Goal: Transaction & Acquisition: Purchase product/service

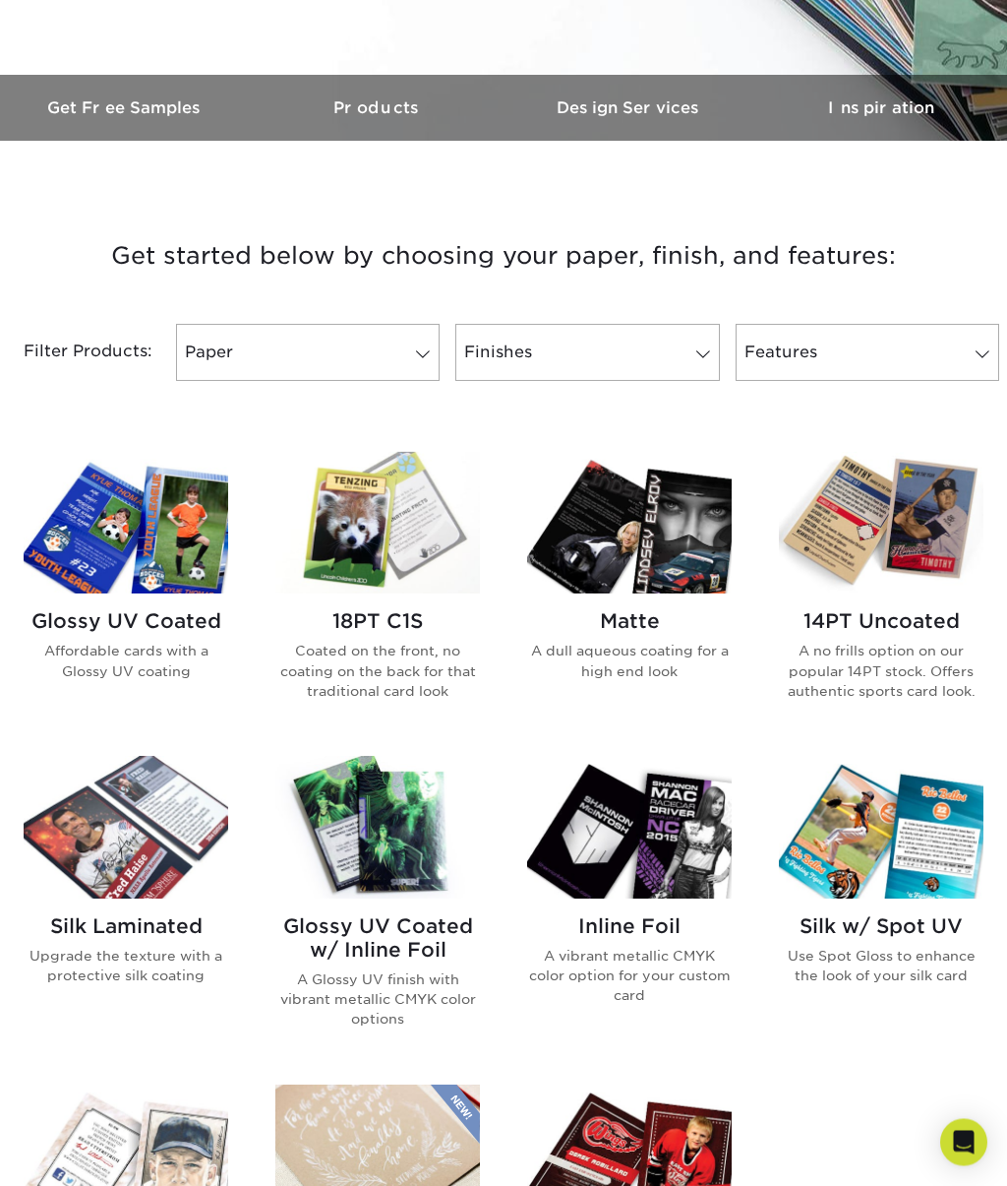
scroll to position [529, 0]
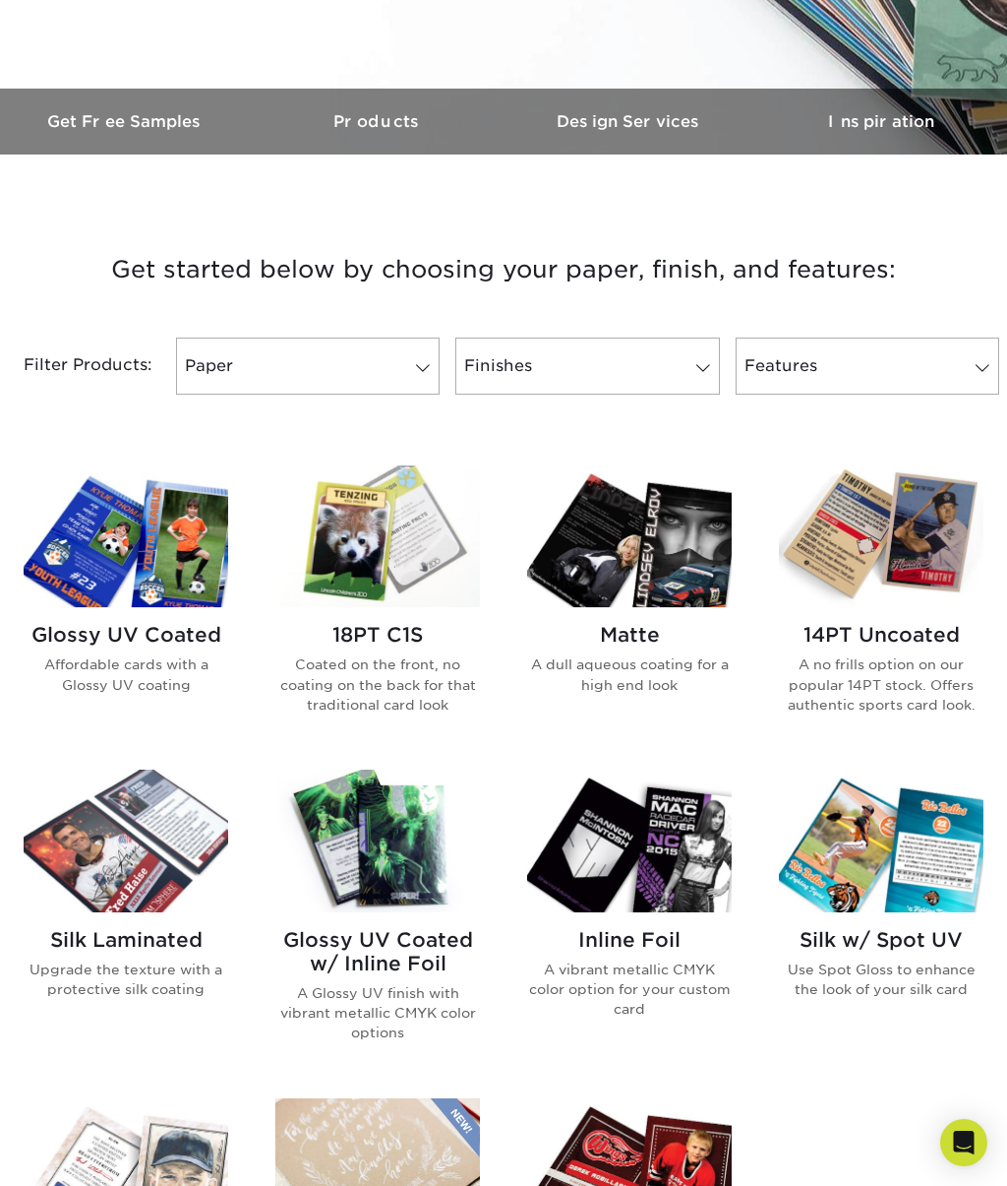
click at [413, 949] on h2 "Glossy UV Coated w/ Inline Foil" at bounding box center [377, 951] width 205 height 47
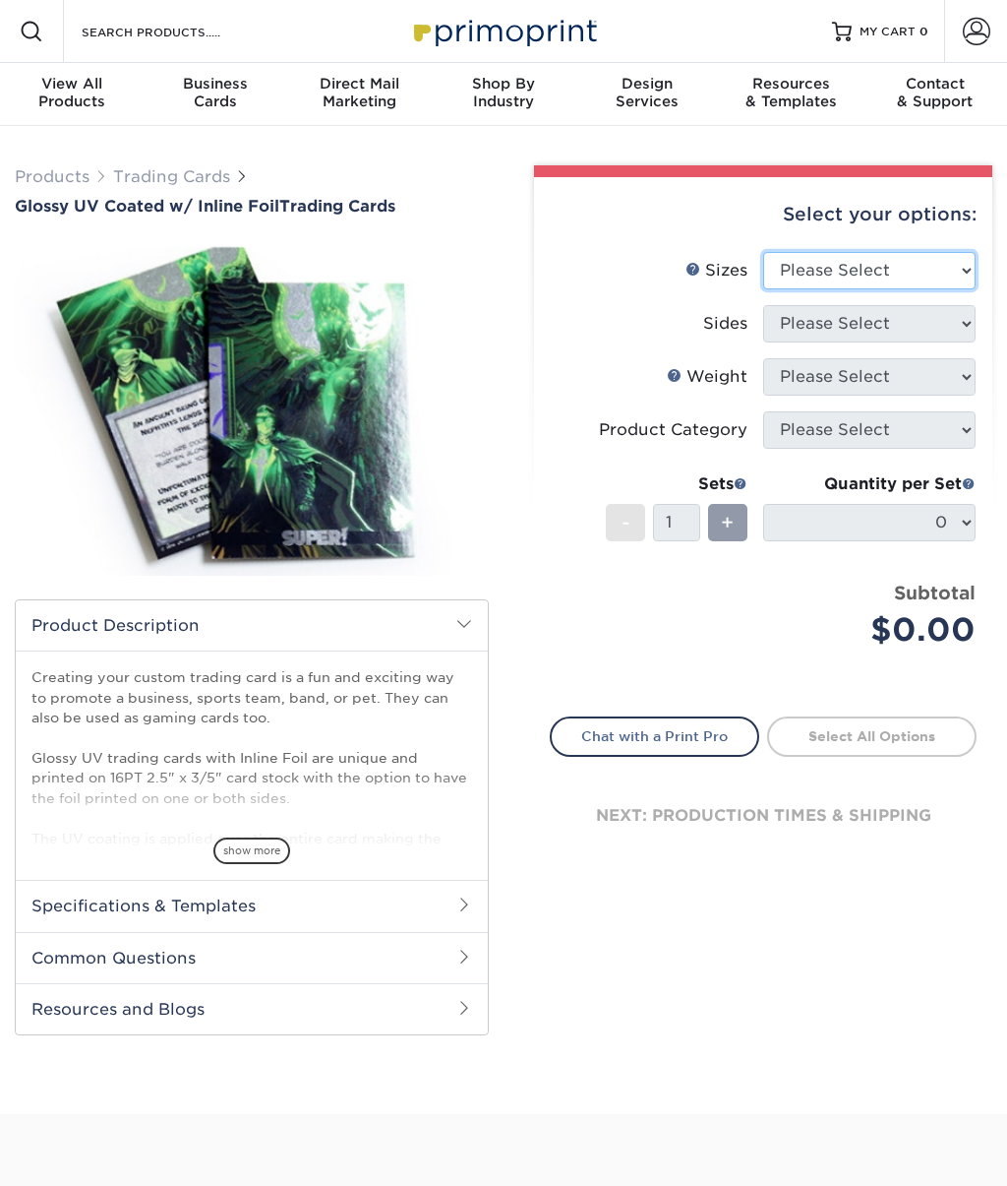
click at [832, 275] on select "Please Select 2.5" x 3.5"" at bounding box center [869, 270] width 213 height 37
select select "2.50x3.50"
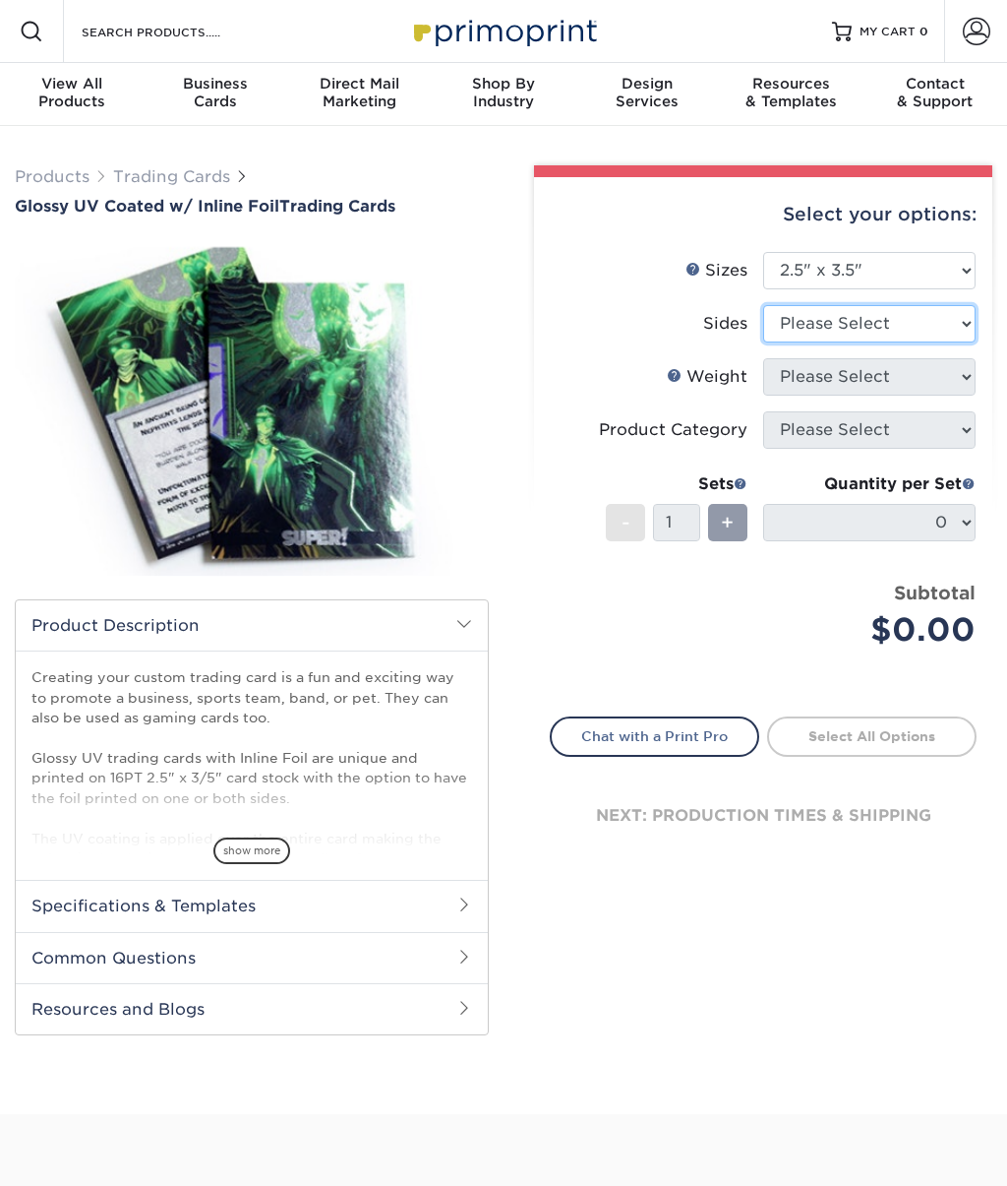
click at [803, 316] on select "Please Select Print Both Sides - Foil Back Only Print Both Sides - Foil Both Si…" at bounding box center [869, 323] width 213 height 37
select select "a75ac2f1-9911-48d6-841d-245b5ac08f27"
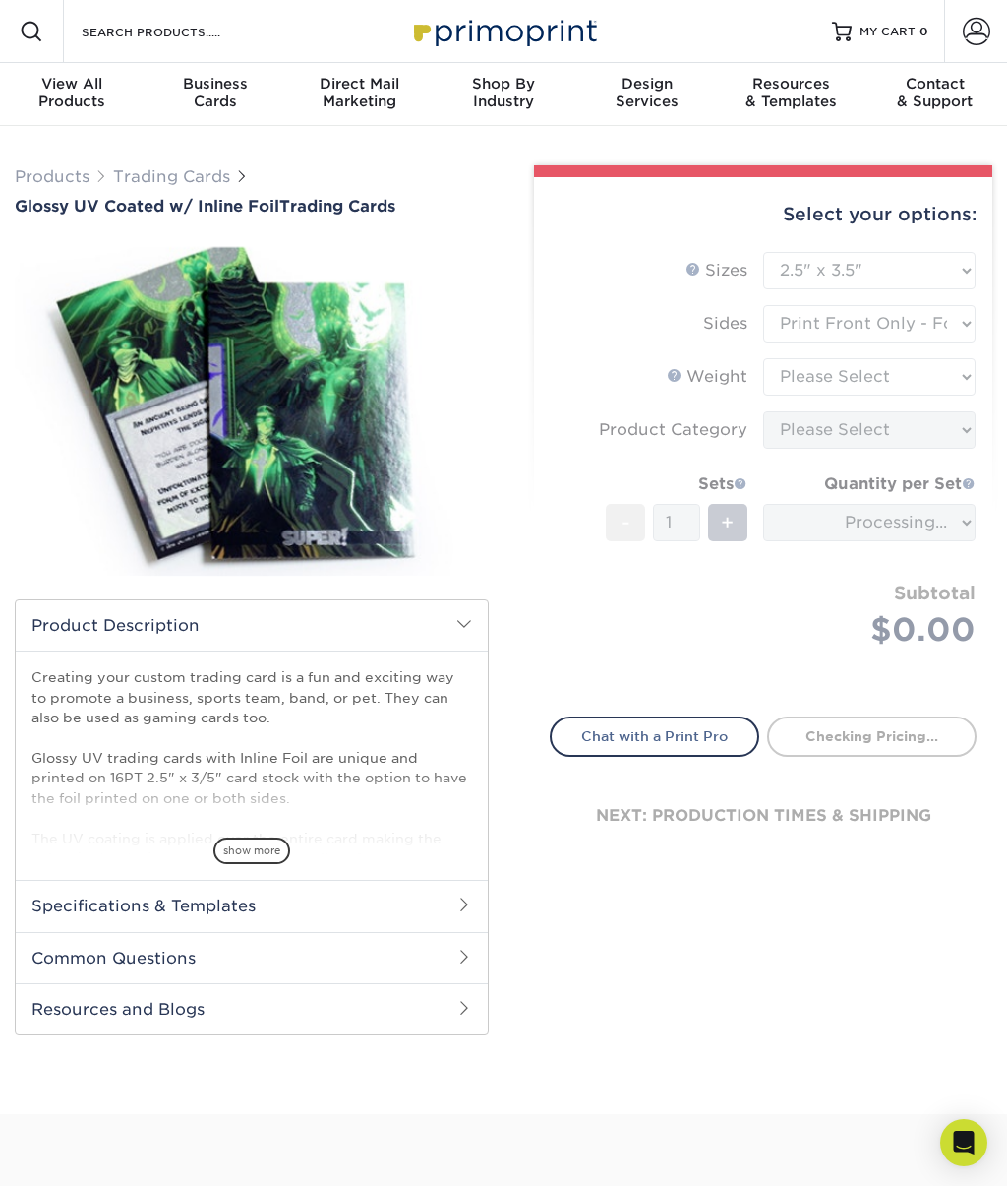
click at [809, 382] on form "Sizes Help Sizes Please Select 2.5" x 3.5" Sides Please Select 16PT - 1" at bounding box center [763, 473] width 427 height 442
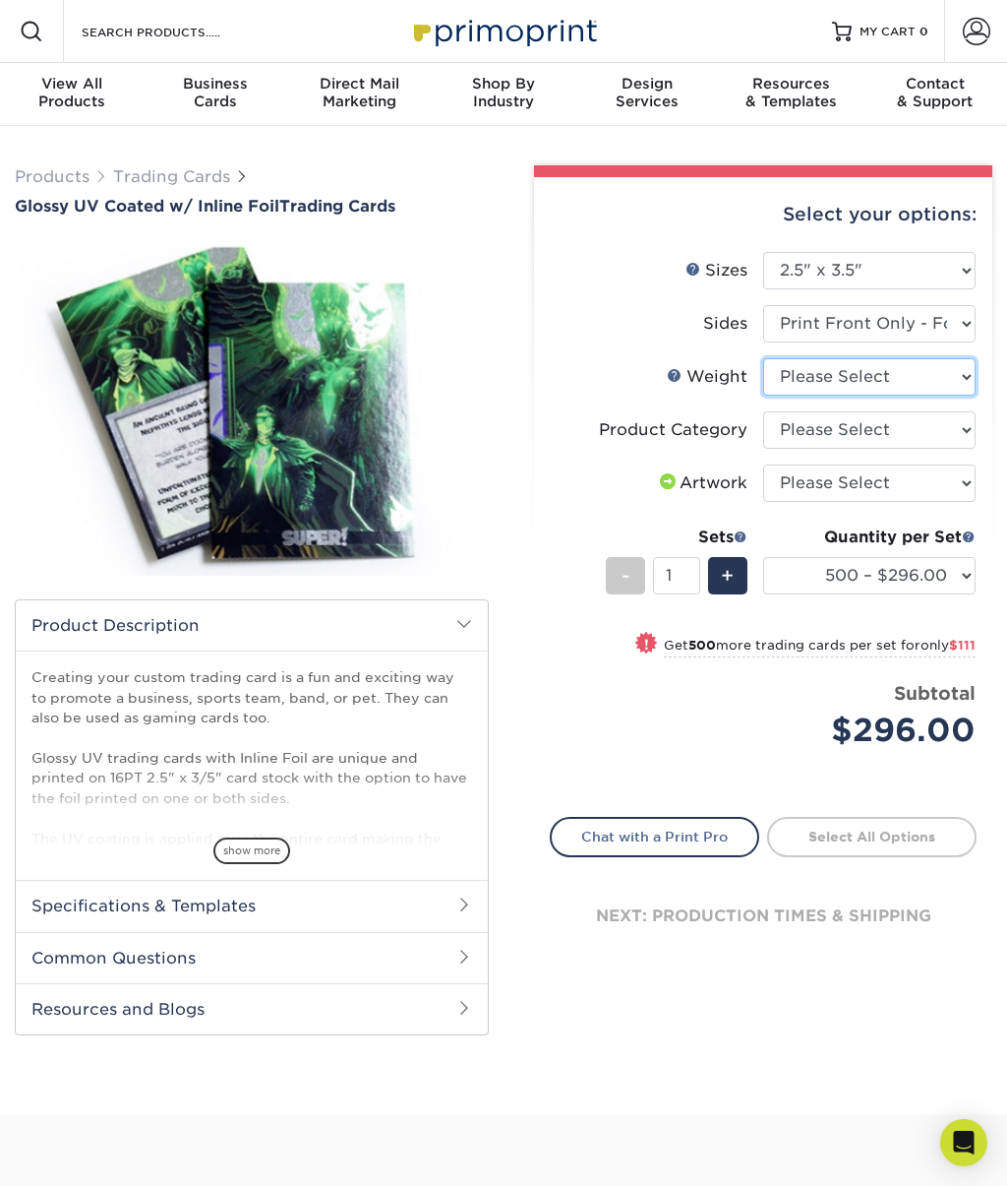
click at [801, 382] on select "Please Select 16PT" at bounding box center [869, 376] width 213 height 37
select select "16PT"
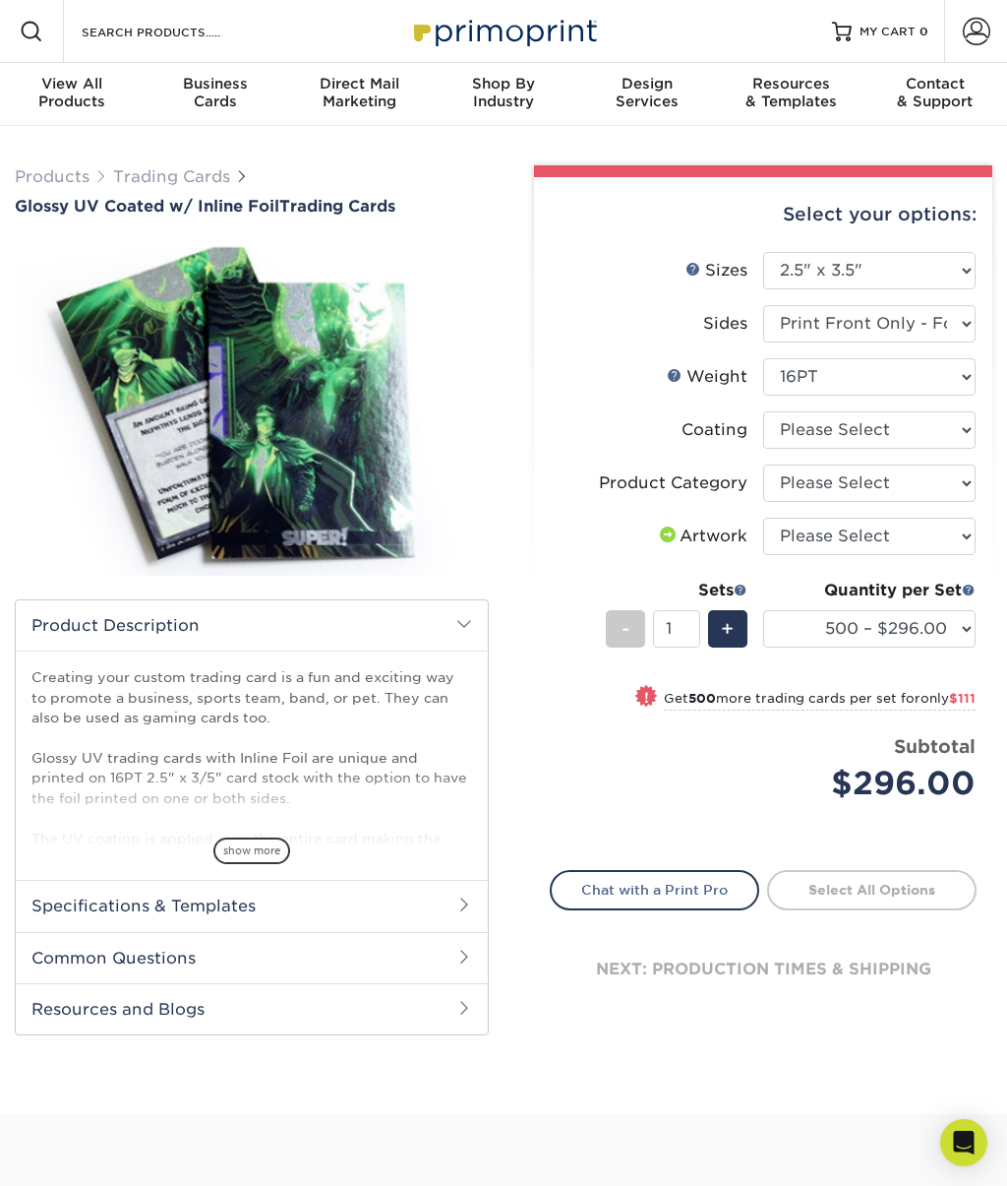
click at [811, 439] on select at bounding box center [869, 429] width 213 height 37
select select "ae367451-b2b8-45df-a344-0f05b6a12993"
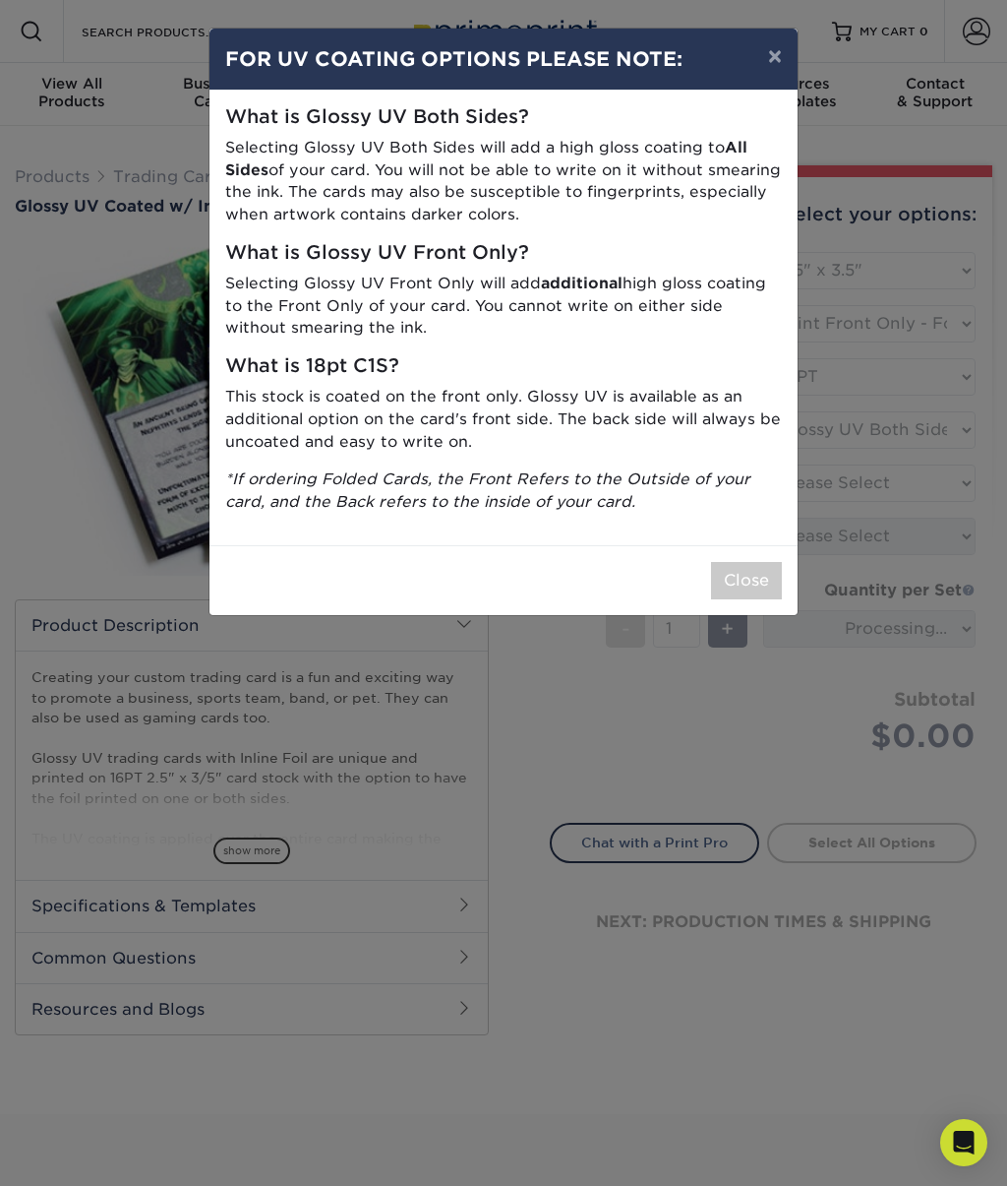
click at [764, 63] on button "×" at bounding box center [775, 56] width 45 height 55
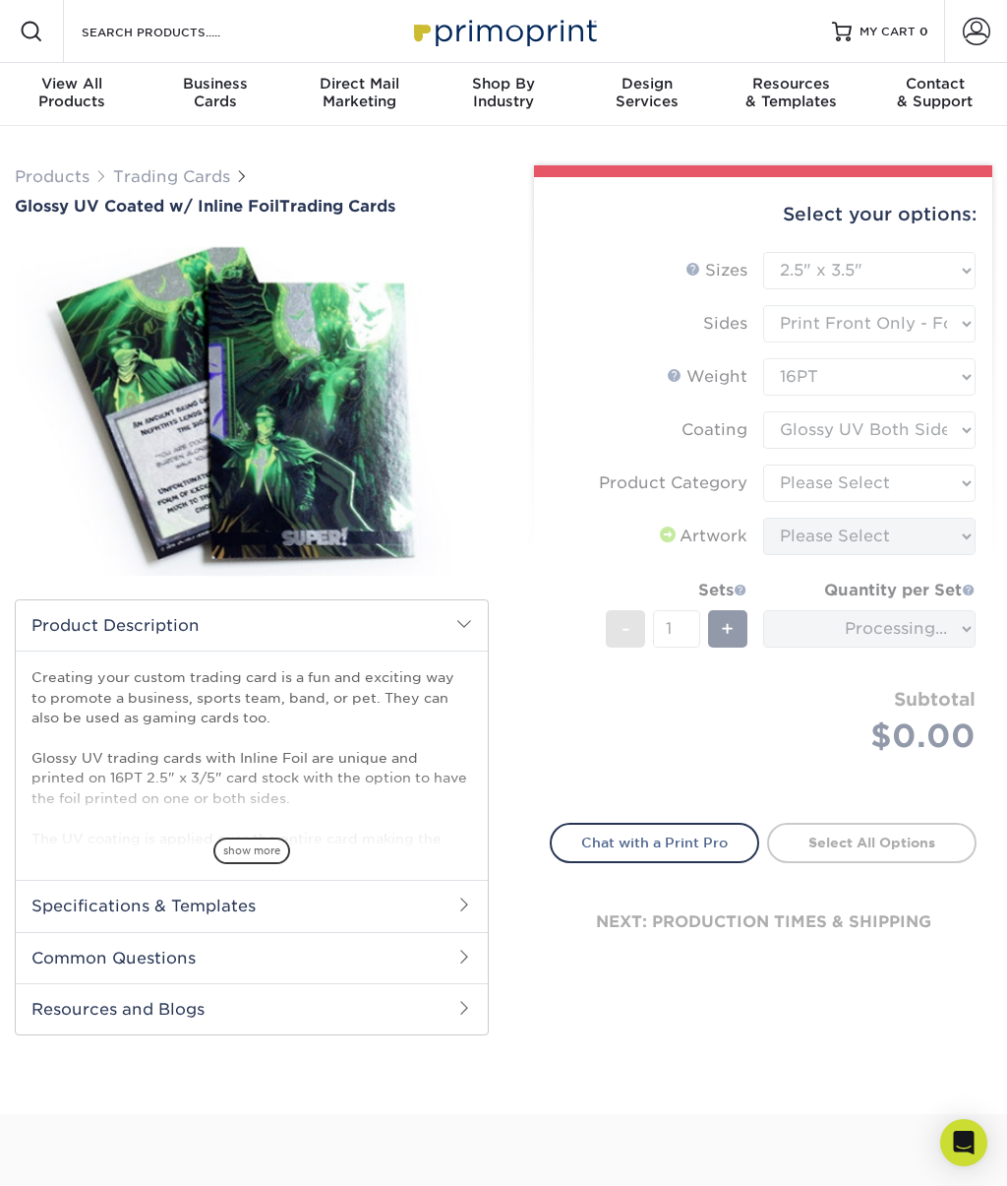
click at [821, 437] on form "Sizes Help Sizes Please Select 2.5" x 3.5" Sides Please Select 16PT - 1" at bounding box center [763, 526] width 427 height 548
click at [798, 486] on form "Sizes Help Sizes Please Select 2.5" x 3.5" Sides Please Select 16PT - 1" at bounding box center [763, 526] width 427 height 548
click at [804, 437] on form "Sizes Help Sizes Please Select 2.5" x 3.5" Sides Please Select 16PT - 1" at bounding box center [763, 526] width 427 height 548
click at [787, 433] on form "Sizes Help Sizes Please Select 2.5" x 3.5" Sides Please Select 16PT - 1" at bounding box center [763, 526] width 427 height 548
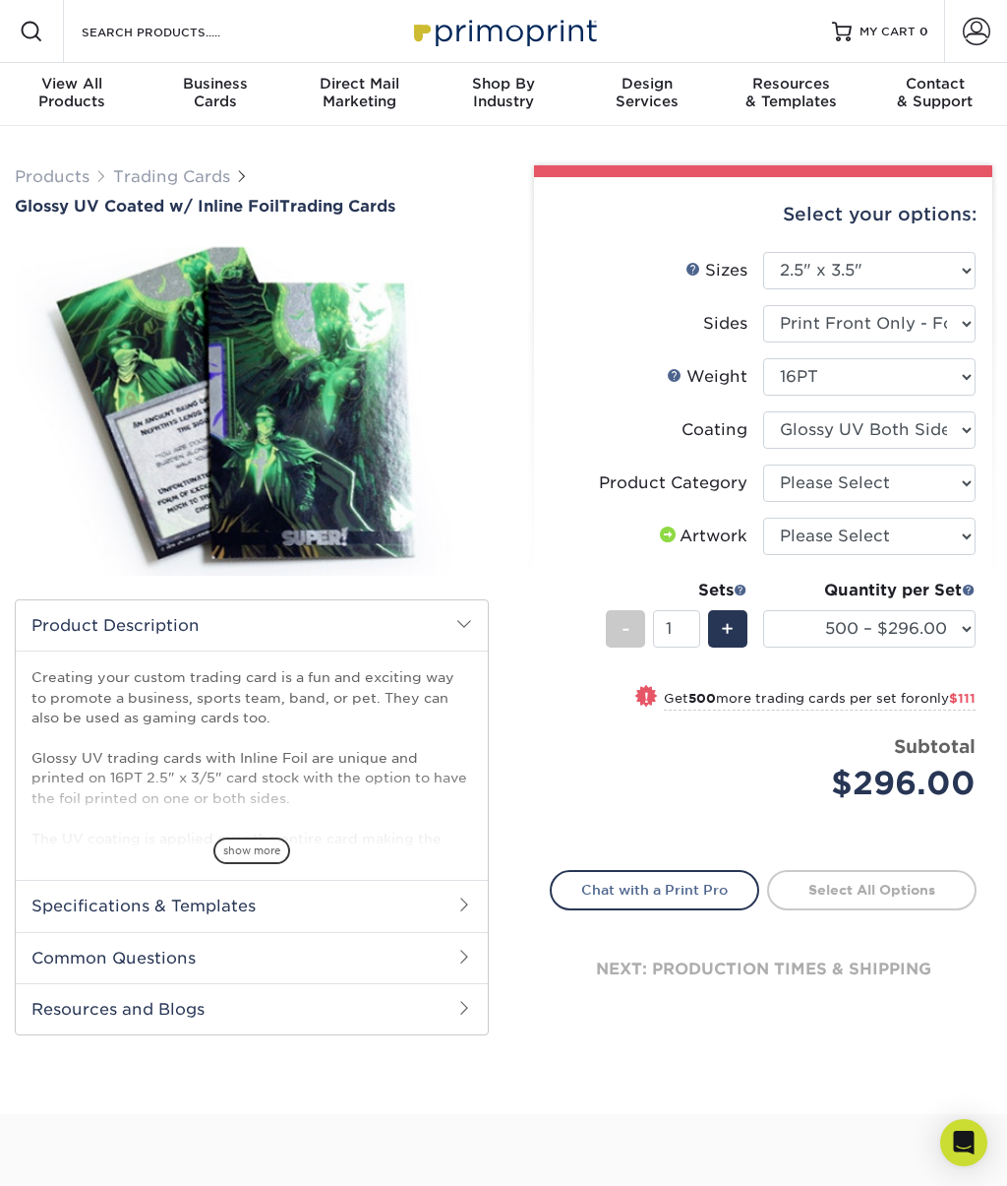
click at [544, 552] on div "Select your options: Sizes Help Sizes Please Select 2.5" x 3.5" Sides Please Se…" at bounding box center [763, 610] width 458 height 867
click at [826, 435] on select at bounding box center [869, 429] width 213 height 37
click at [812, 487] on select "Please Select Trading Cards" at bounding box center [869, 482] width 213 height 37
select select "c2f9bce9-36c2-409d-b101-c29d9d031e18"
click at [814, 550] on select "Please Select I will upload files I need a design - $100" at bounding box center [869, 536] width 213 height 37
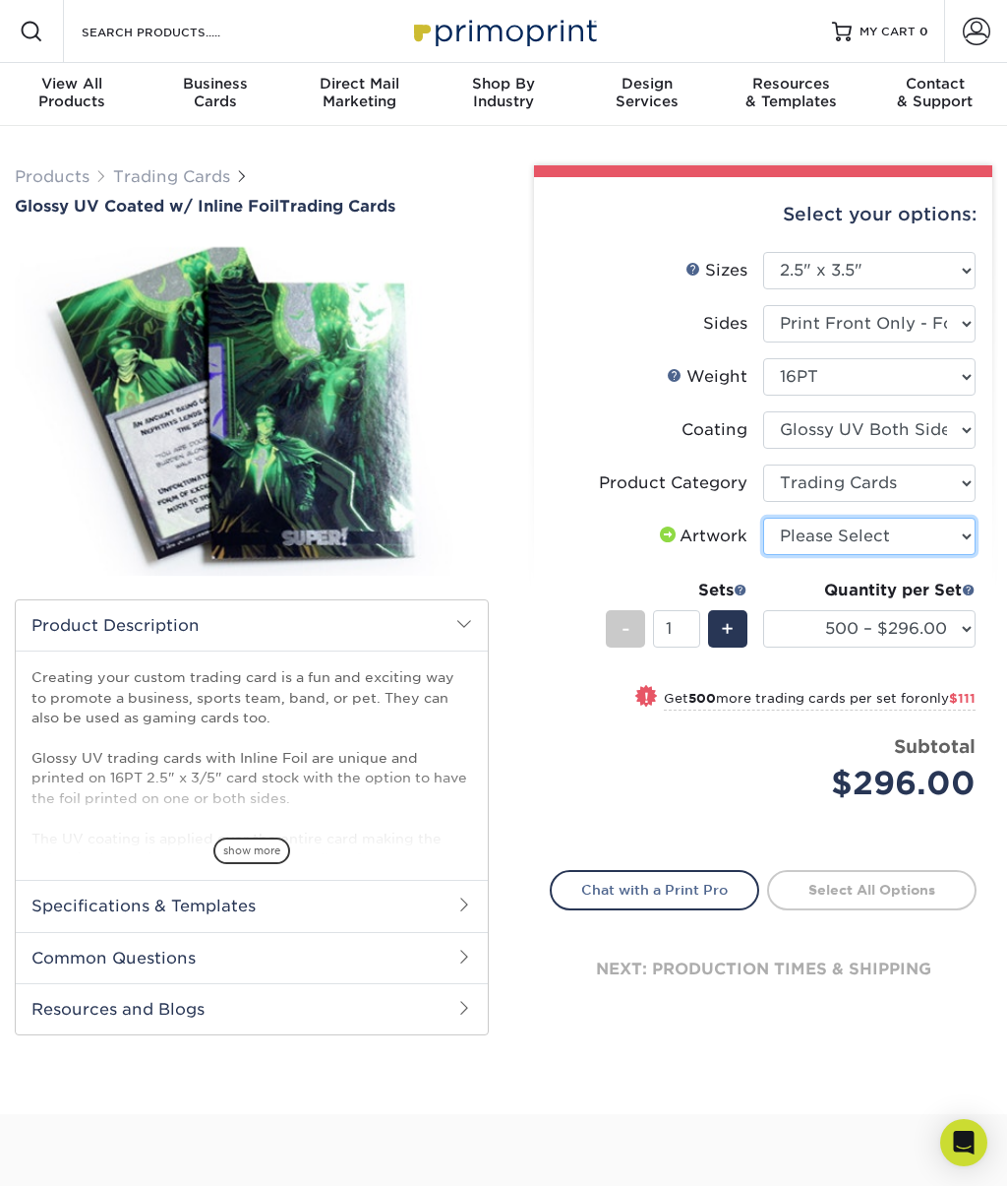
select select "upload"
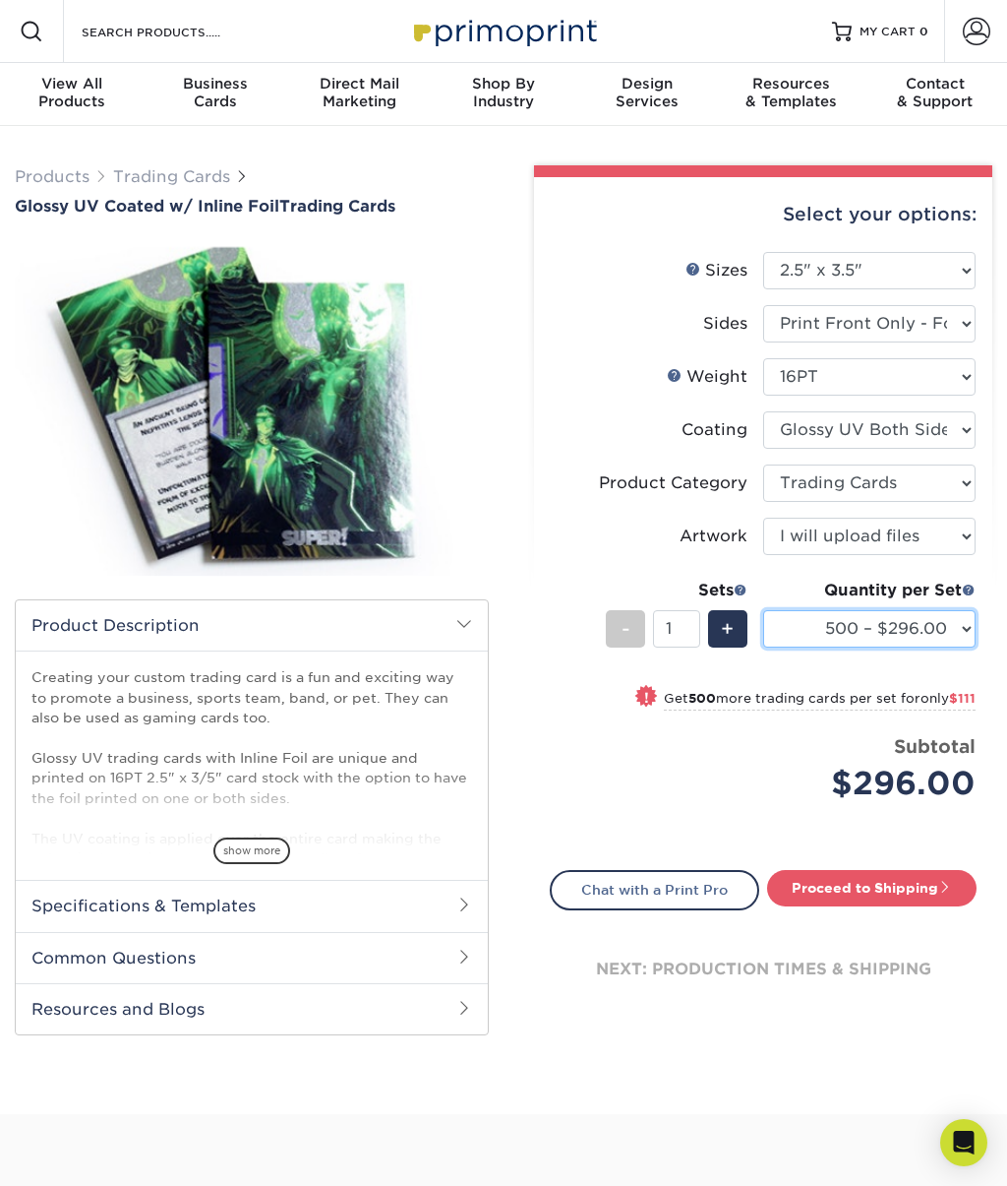
click at [806, 623] on select "500 – $296.00 1000 – $407.00 2500 – $675.00 5000 – $974.00" at bounding box center [869, 628] width 213 height 37
click at [832, 611] on select "500 – $296.00 1000 – $407.00 2500 – $675.00 5000 – $974.00" at bounding box center [869, 628] width 213 height 37
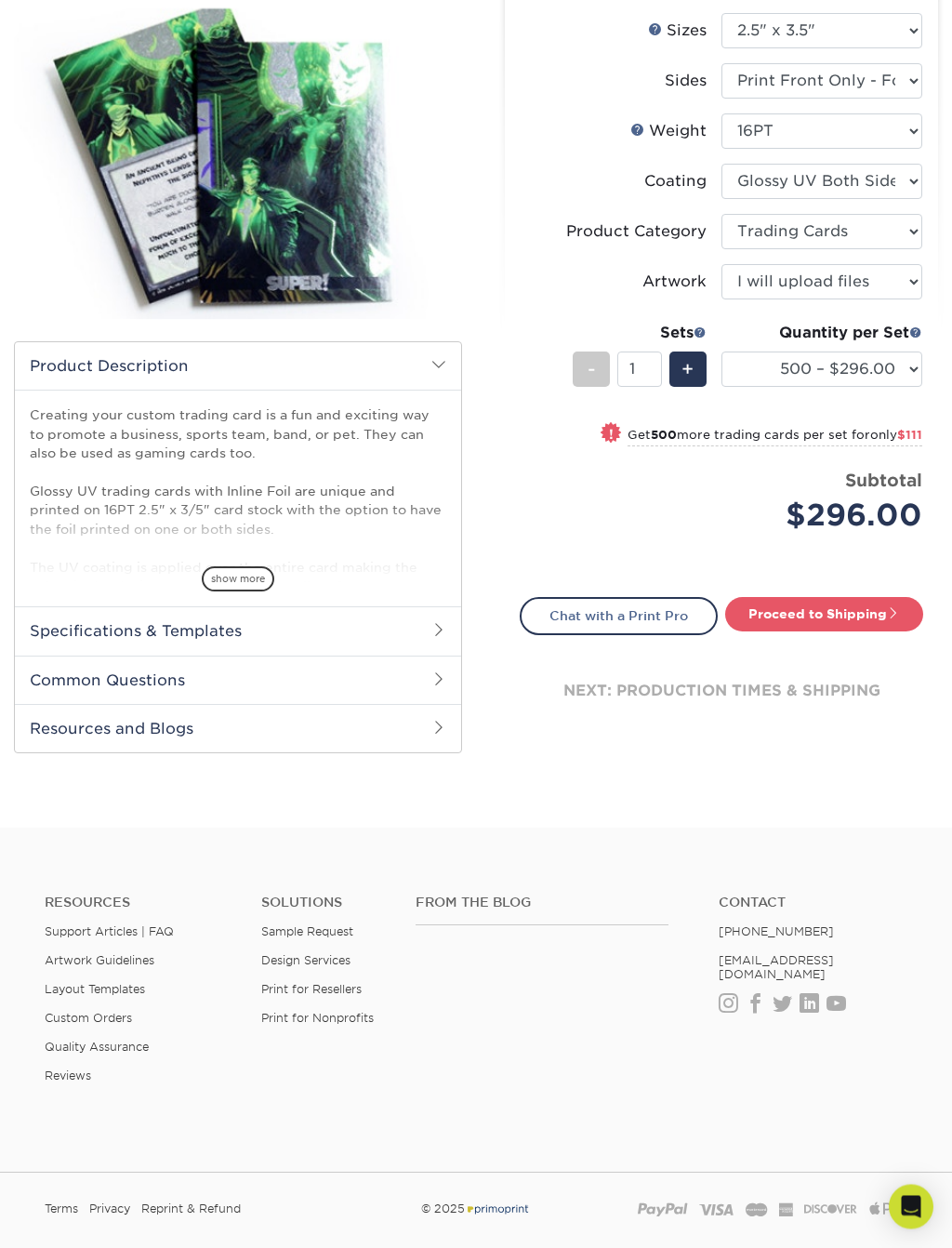
click at [113, 634] on h2 "Specifications & Templates" at bounding box center [238, 631] width 446 height 48
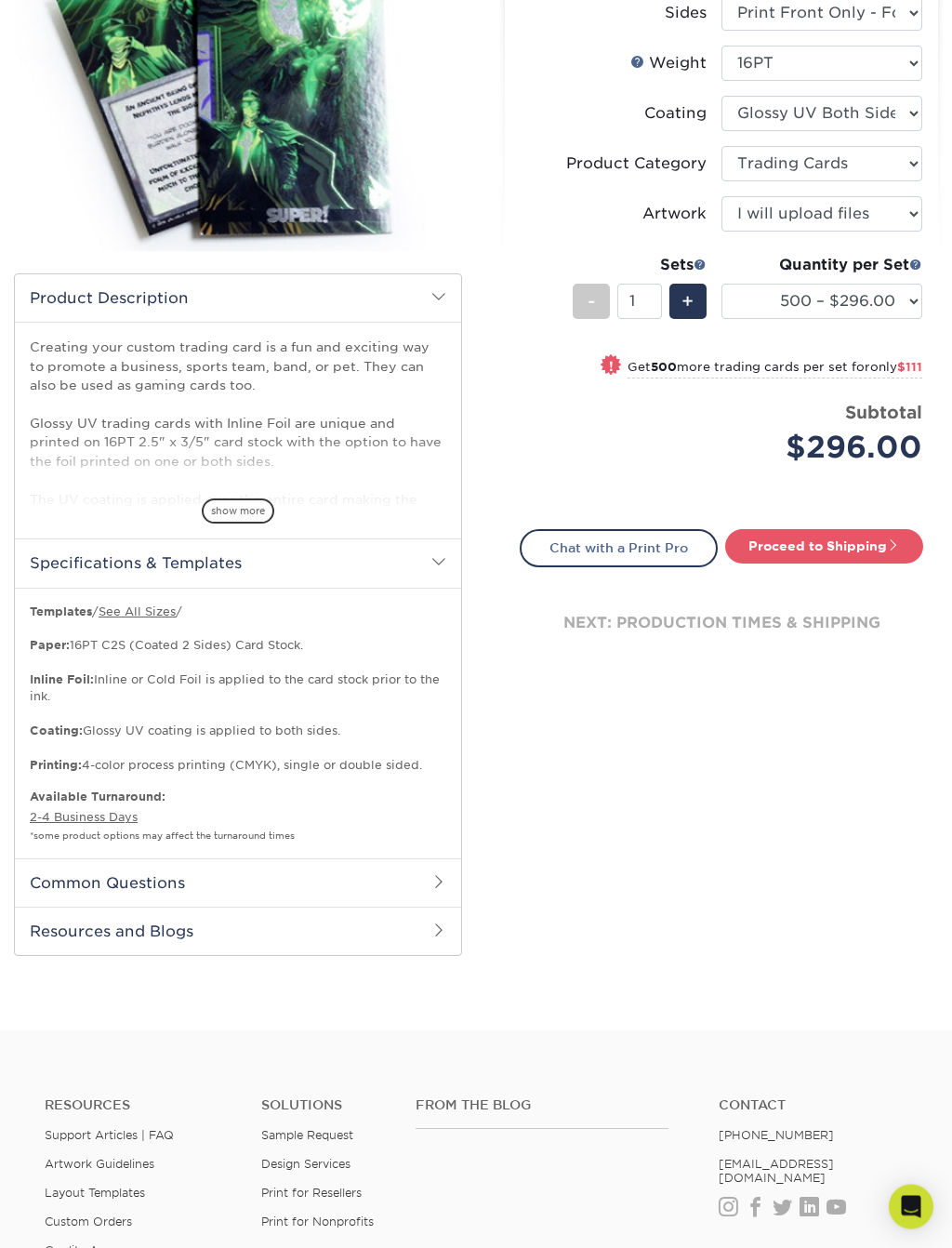
scroll to position [293, 0]
click at [148, 558] on h2 "Specifications & Templates" at bounding box center [238, 563] width 446 height 48
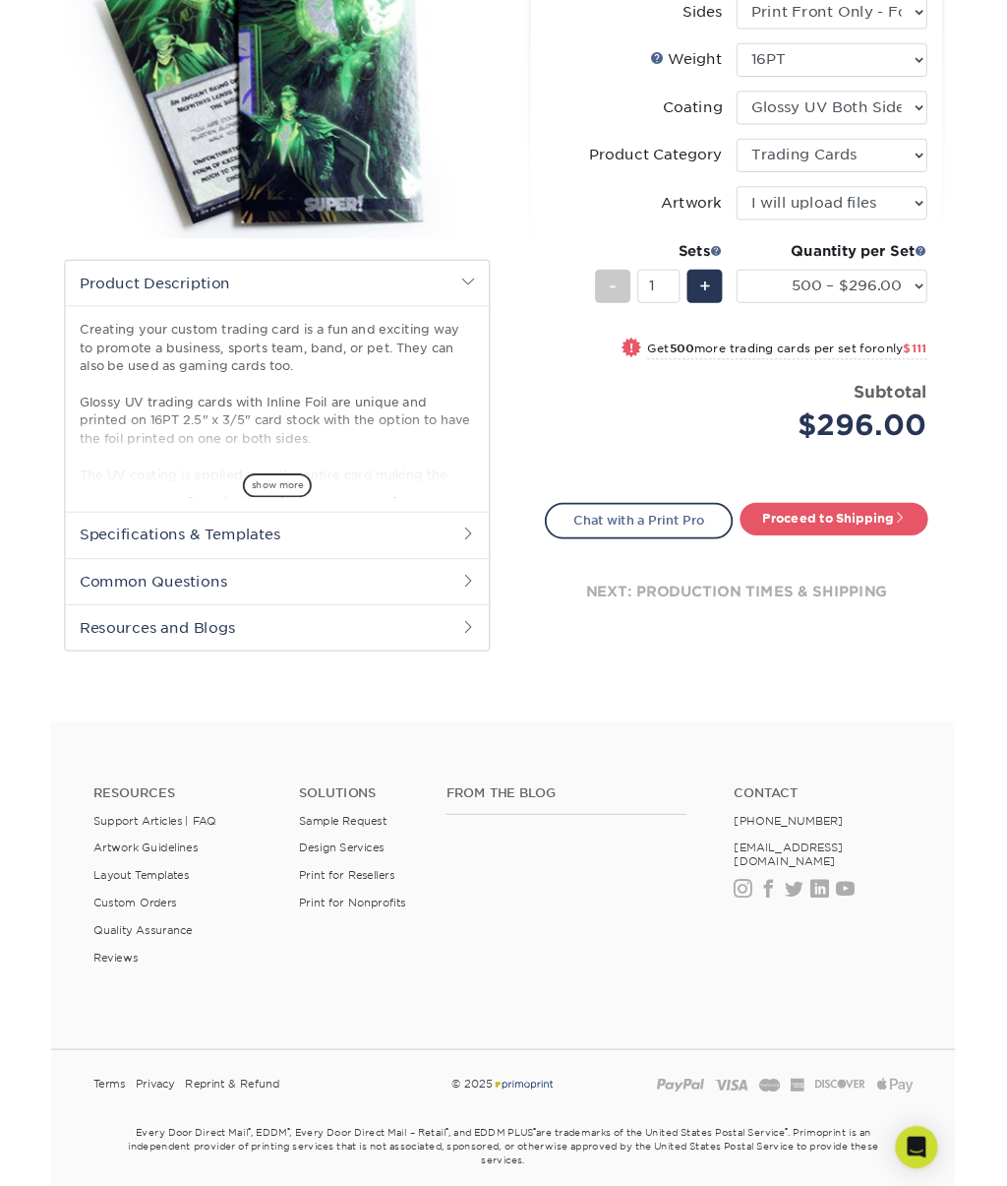
scroll to position [365, 0]
